Goal: Task Accomplishment & Management: Manage account settings

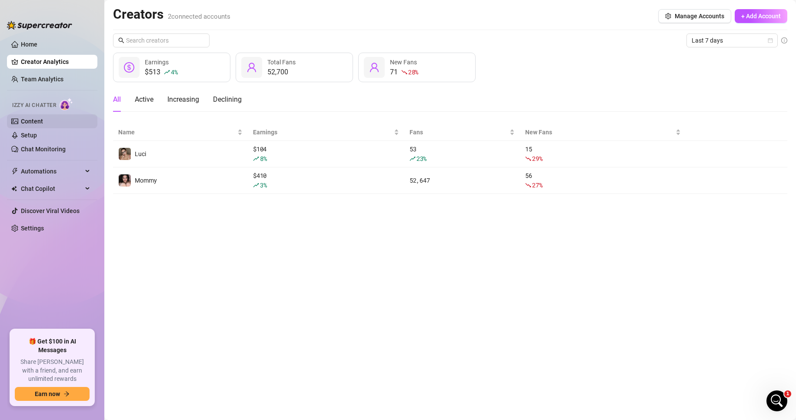
click at [36, 125] on link "Content" at bounding box center [32, 121] width 22 height 7
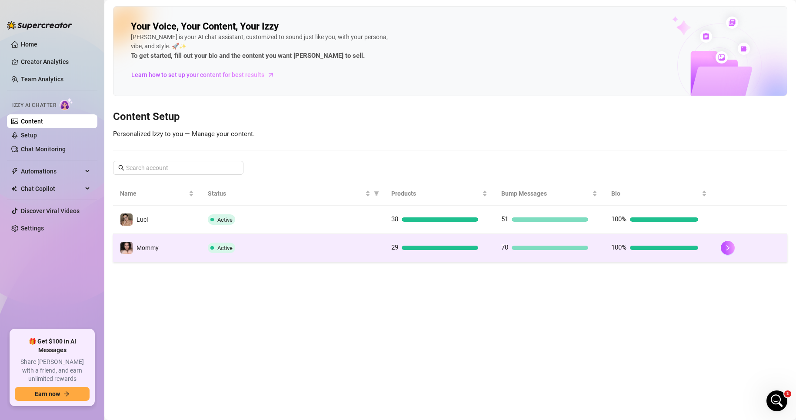
click at [294, 238] on td "Active" at bounding box center [292, 248] width 183 height 28
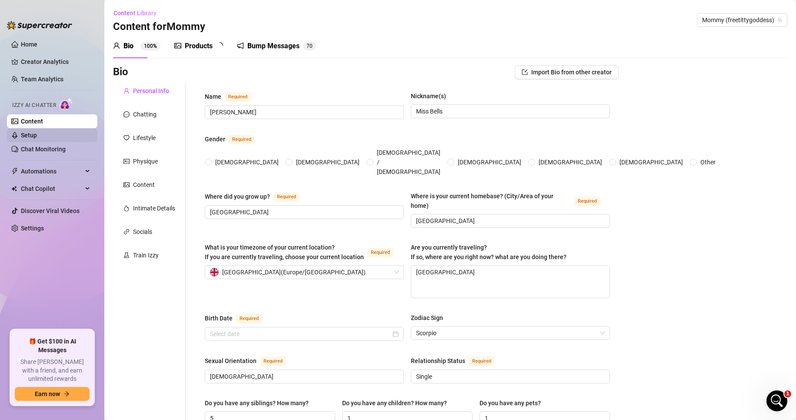
click at [37, 134] on link "Setup" at bounding box center [29, 135] width 16 height 7
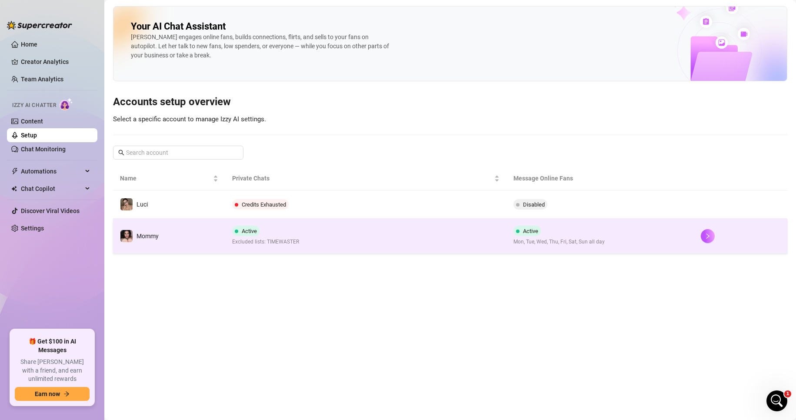
click at [308, 233] on td "Active Excluded lists: TIMEWASTER" at bounding box center [365, 236] width 281 height 35
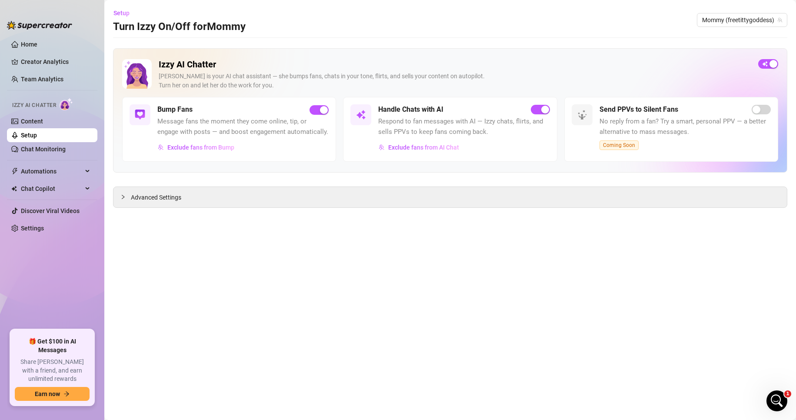
drag, startPoint x: 159, startPoint y: 197, endPoint x: 291, endPoint y: 211, distance: 132.5
click at [160, 198] on span "Advanced Settings" at bounding box center [156, 198] width 50 height 10
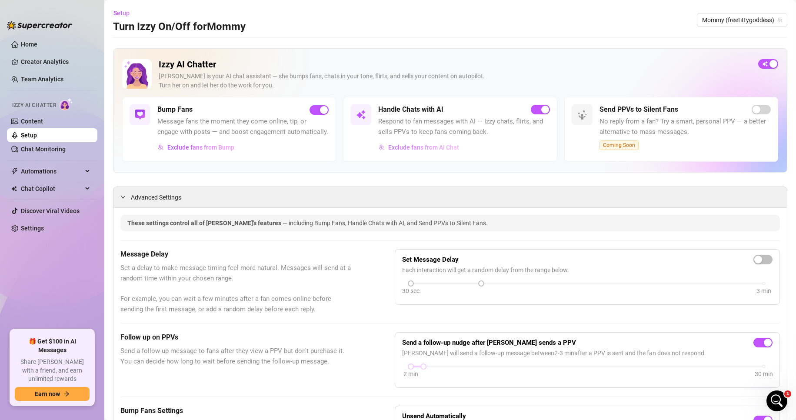
click at [440, 151] on span "Exclude fans from AI Chat" at bounding box center [423, 147] width 71 height 7
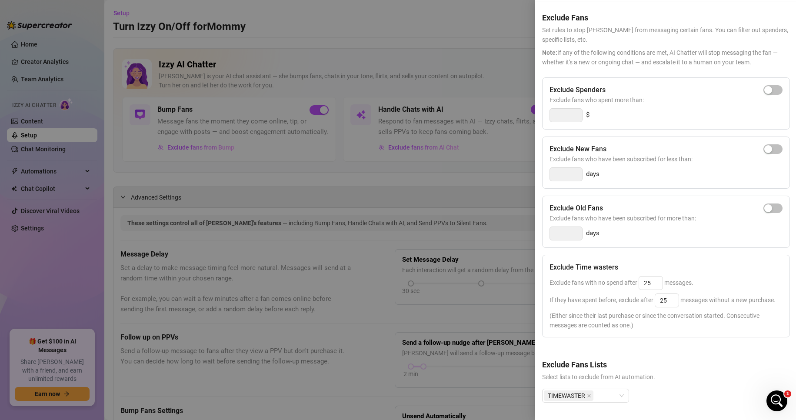
scroll to position [44, 0]
